Goal: Use online tool/utility: Utilize a website feature to perform a specific function

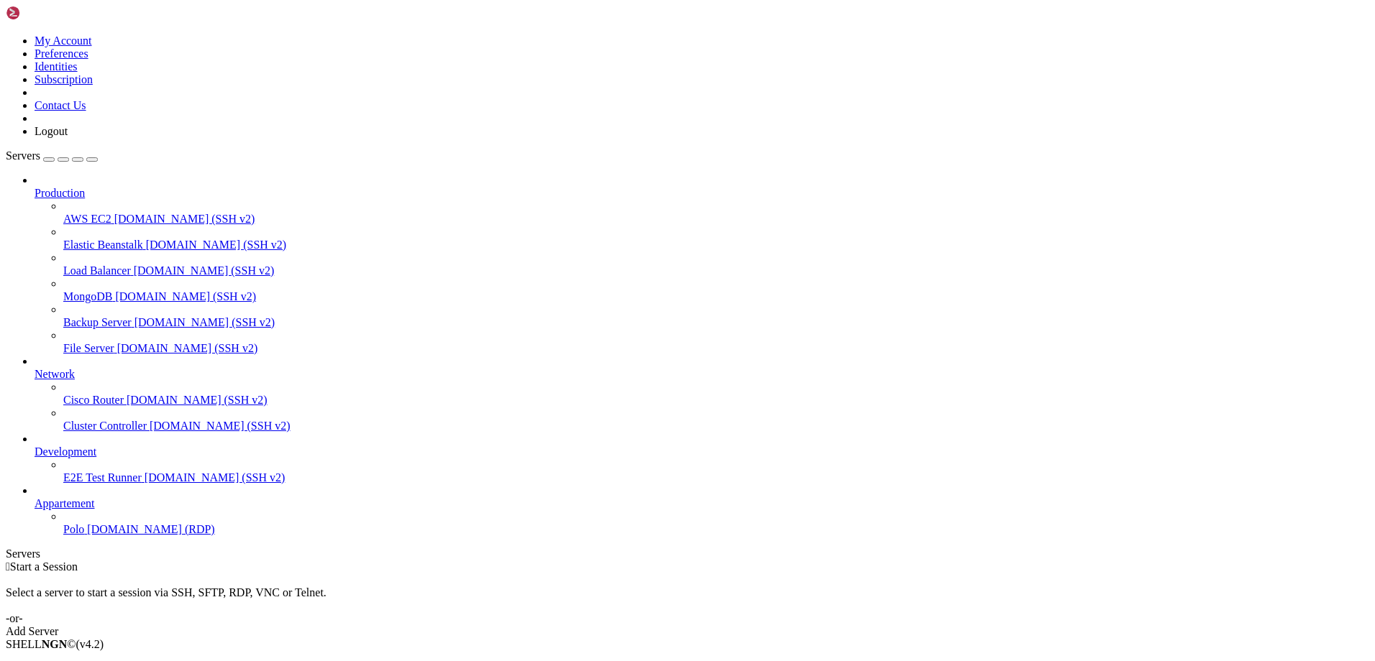
click at [87, 536] on span "[DOMAIN_NAME] (RDP)" at bounding box center [150, 529] width 127 height 12
click at [821, 626] on link "Add Server" at bounding box center [687, 632] width 1363 height 13
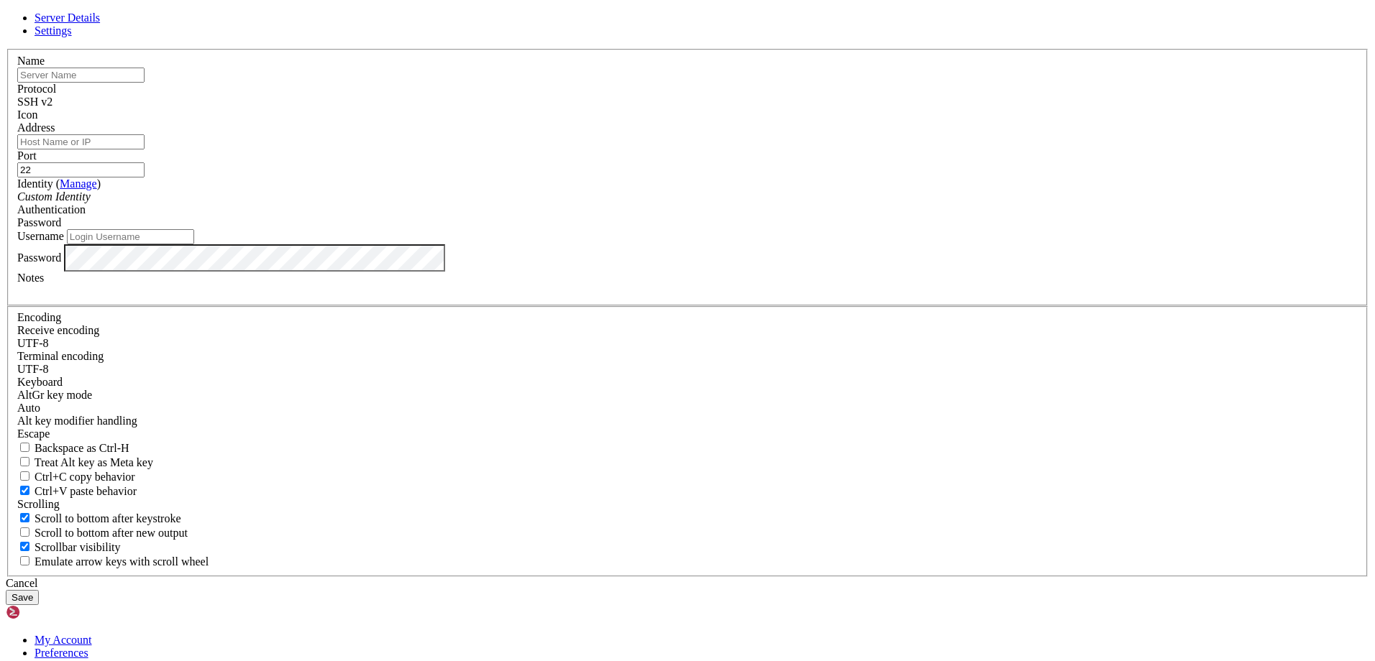
click at [6, 49] on icon at bounding box center [6, 49] width 0 height 0
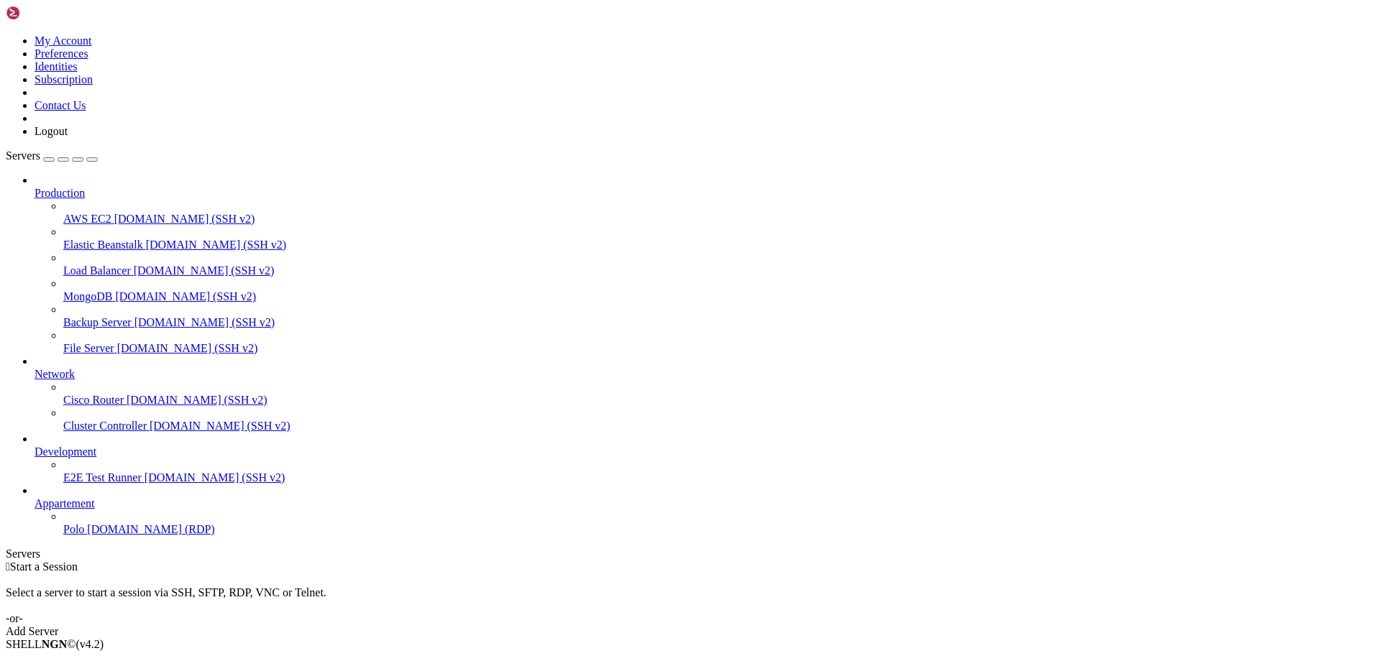
click at [84, 536] on span "Polo" at bounding box center [73, 529] width 21 height 12
click at [92, 160] on icon "button" at bounding box center [92, 160] width 0 height 0
